Goal: Task Accomplishment & Management: Manage account settings

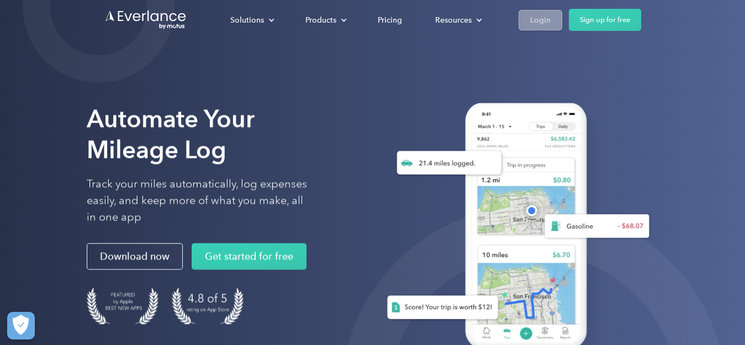
click at [539, 19] on div "Login" at bounding box center [540, 20] width 20 height 14
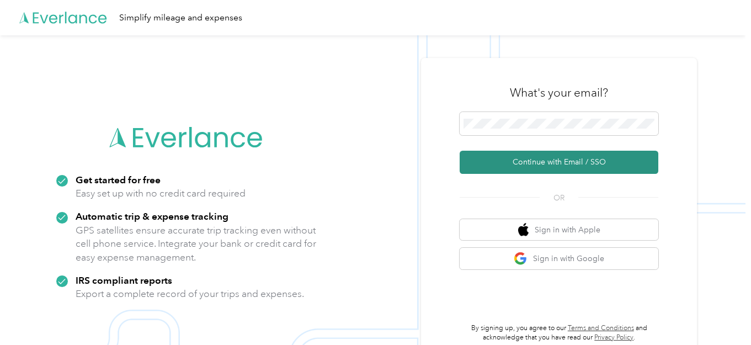
click at [548, 160] on button "Continue with Email / SSO" at bounding box center [559, 162] width 199 height 23
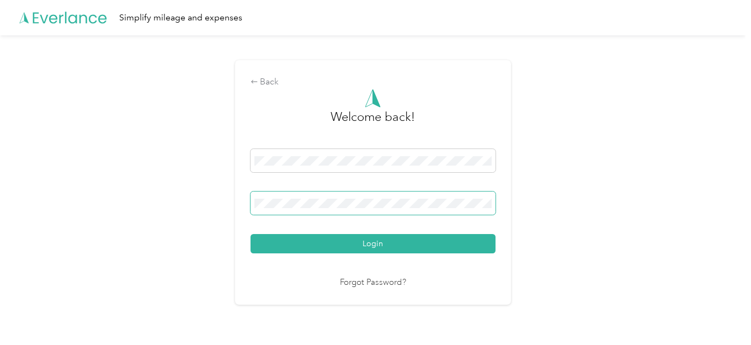
click at [251, 234] on button "Login" at bounding box center [373, 243] width 245 height 19
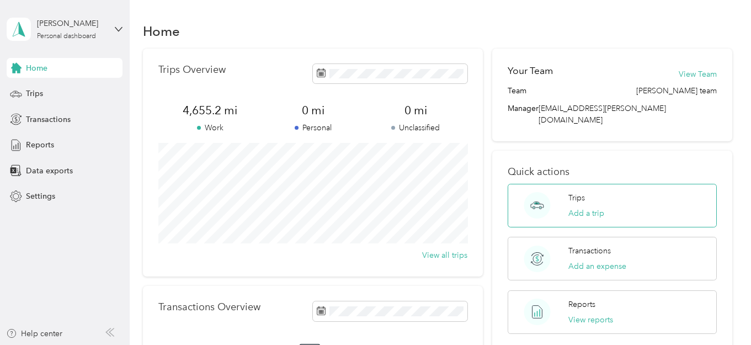
click at [564, 195] on div "Trips Add a trip" at bounding box center [612, 206] width 209 height 44
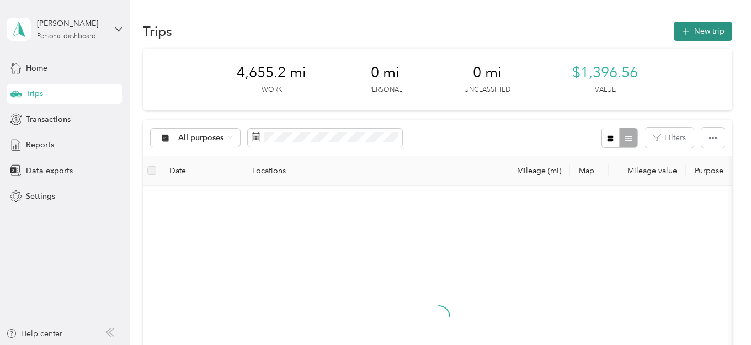
click at [708, 26] on button "New trip" at bounding box center [703, 31] width 59 height 19
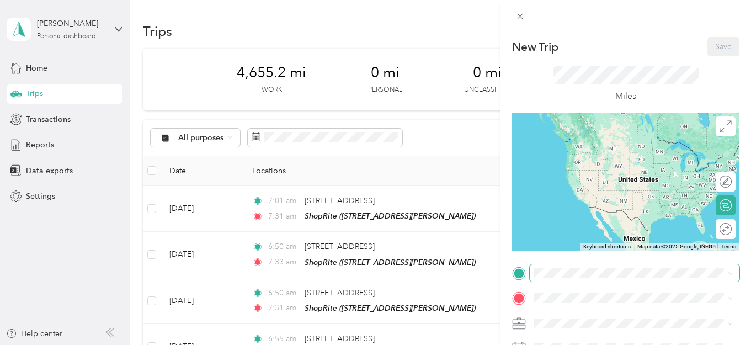
click at [533, 269] on span at bounding box center [635, 273] width 210 height 18
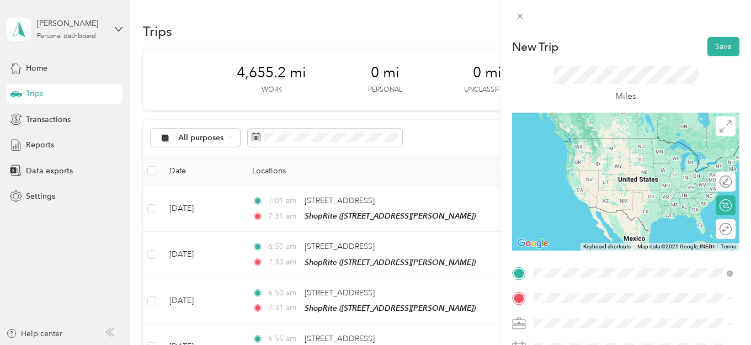
click at [657, 154] on span "1200 Chews Landing-Little Gloucester Road Clementon, New Jersey 08021, United S…" at bounding box center [610, 150] width 110 height 10
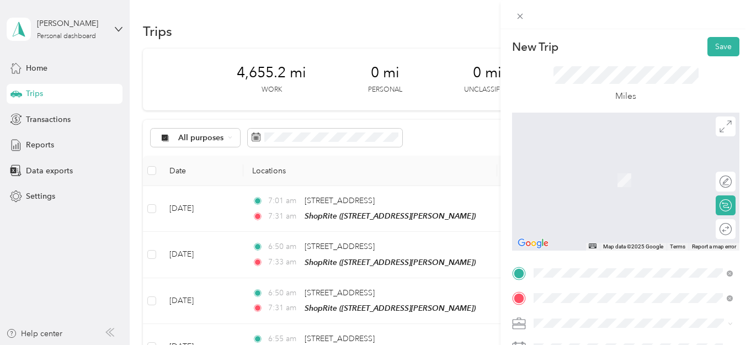
click at [621, 222] on span "382 Egg Harbor Rd Ste 130, 080801857, Sewell, NJ, USA" at bounding box center [590, 222] width 70 height 9
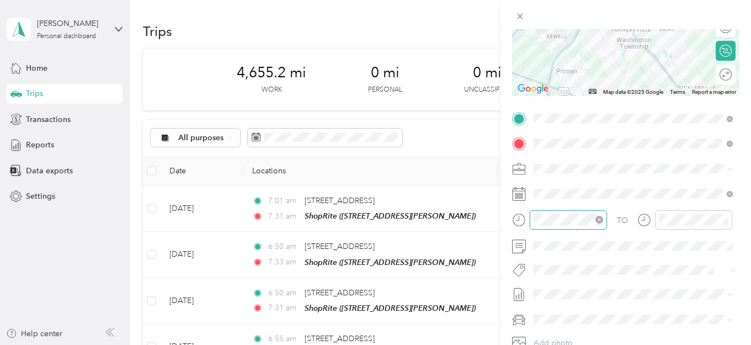
scroll to position [277, 0]
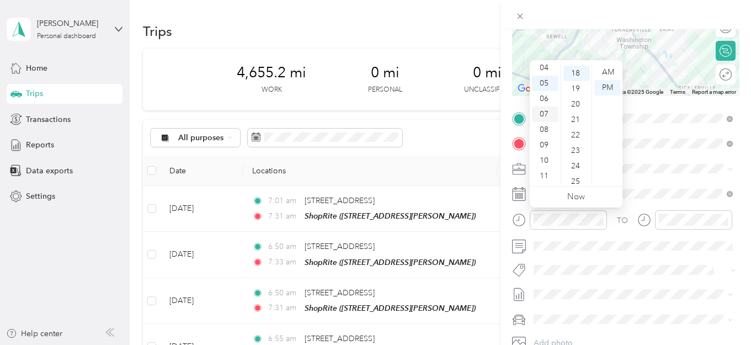
click at [551, 113] on div "07" at bounding box center [545, 114] width 26 height 15
click at [576, 68] on div "05" at bounding box center [577, 67] width 26 height 15
click at [609, 67] on div "AM" at bounding box center [608, 72] width 26 height 15
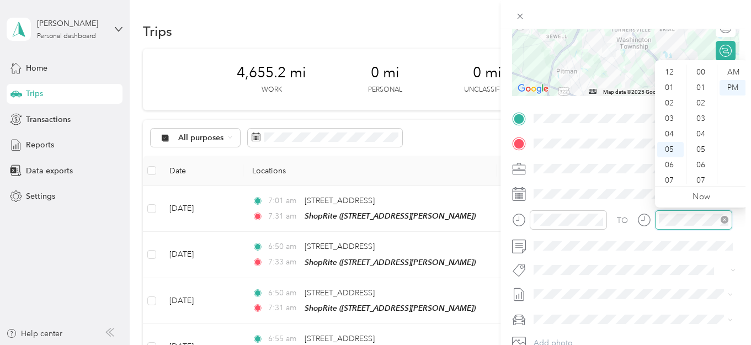
scroll to position [277, 0]
click at [672, 113] on div "07" at bounding box center [670, 114] width 26 height 15
click at [703, 168] on div "31" at bounding box center [702, 170] width 26 height 15
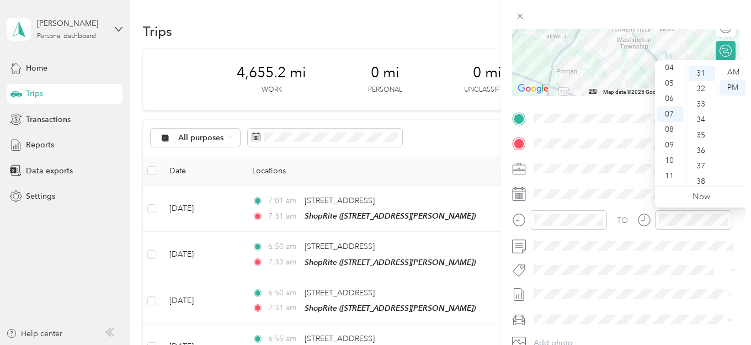
click at [742, 255] on form "New Trip Save This trip cannot be edited because it is either under review, app…" at bounding box center [626, 129] width 251 height 494
click at [737, 68] on div "AM" at bounding box center [733, 72] width 26 height 15
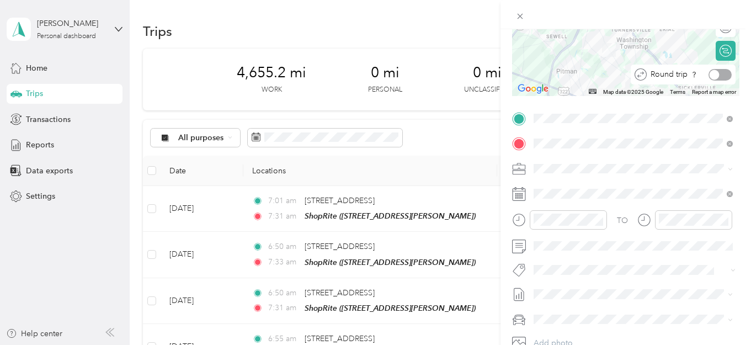
click at [725, 76] on div at bounding box center [720, 75] width 23 height 12
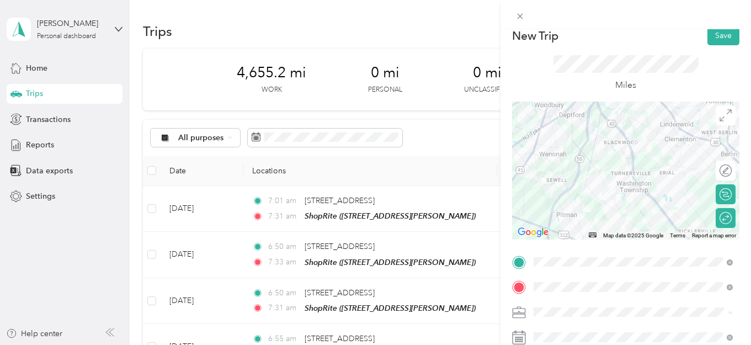
scroll to position [0, 0]
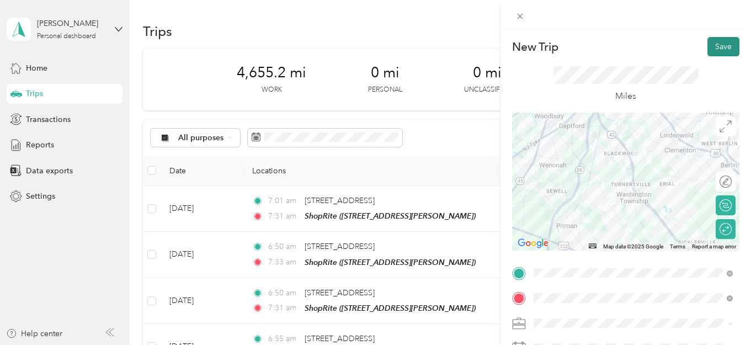
click at [719, 48] on button "Save" at bounding box center [724, 46] width 32 height 19
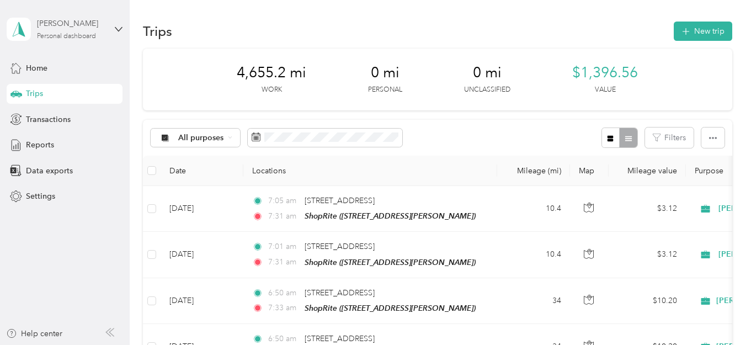
click at [96, 33] on div "Personal dashboard" at bounding box center [66, 36] width 59 height 7
click at [88, 94] on div "Log out" at bounding box center [154, 90] width 279 height 19
